Goal: Navigation & Orientation: Find specific page/section

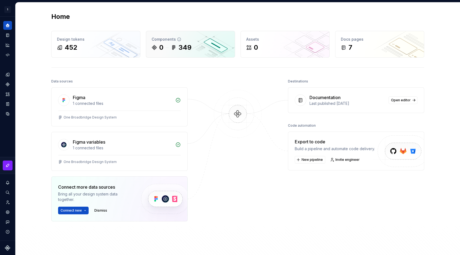
click at [203, 38] on div "Components" at bounding box center [191, 39] width 78 height 5
